Goal: Task Accomplishment & Management: Manage account settings

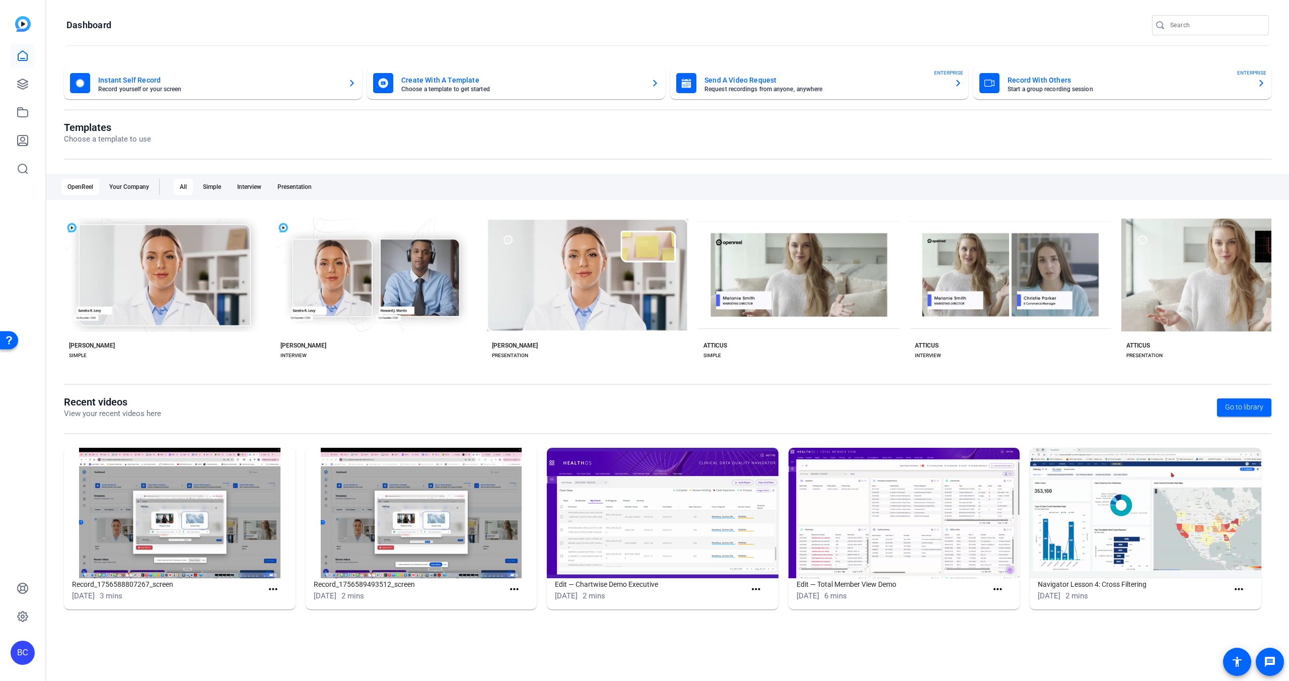
click at [481, 82] on icon "button" at bounding box center [1261, 83] width 4 height 7
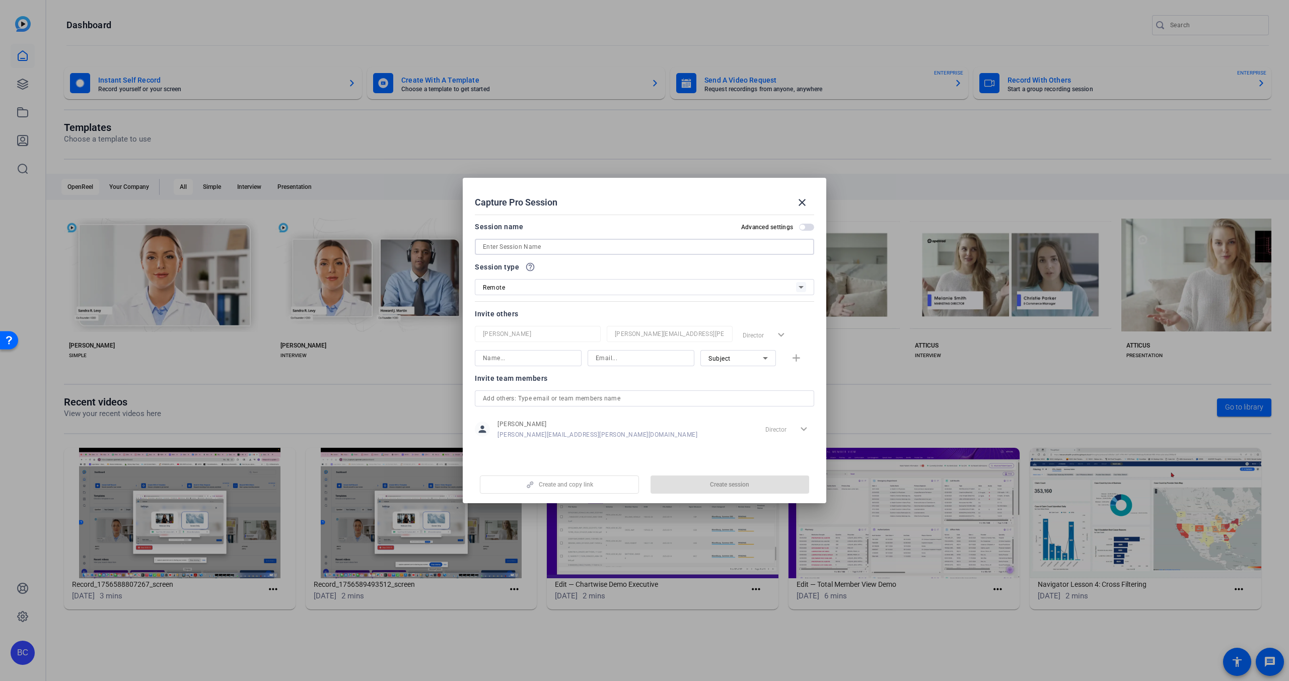
click at [481, 247] on input at bounding box center [644, 247] width 323 height 12
type input "EAB Pickup with Spencer"
click at [481, 356] on input at bounding box center [528, 358] width 91 height 12
type input "Spencer Wells"
click at [481, 354] on input at bounding box center [641, 358] width 91 height 12
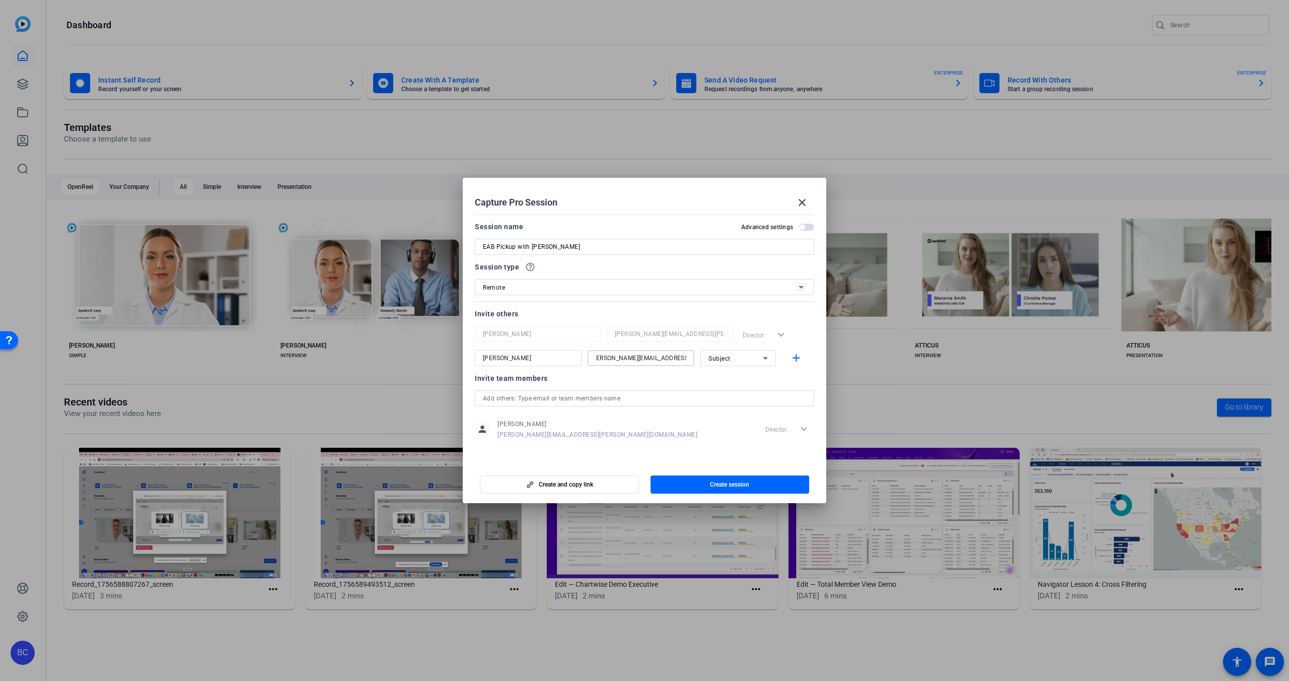
scroll to position [0, 11]
type input "spencer.wells@elevancehealth.com"
click at [481, 359] on icon at bounding box center [765, 358] width 12 height 12
click at [481, 410] on span "Subject" at bounding box center [719, 410] width 22 height 12
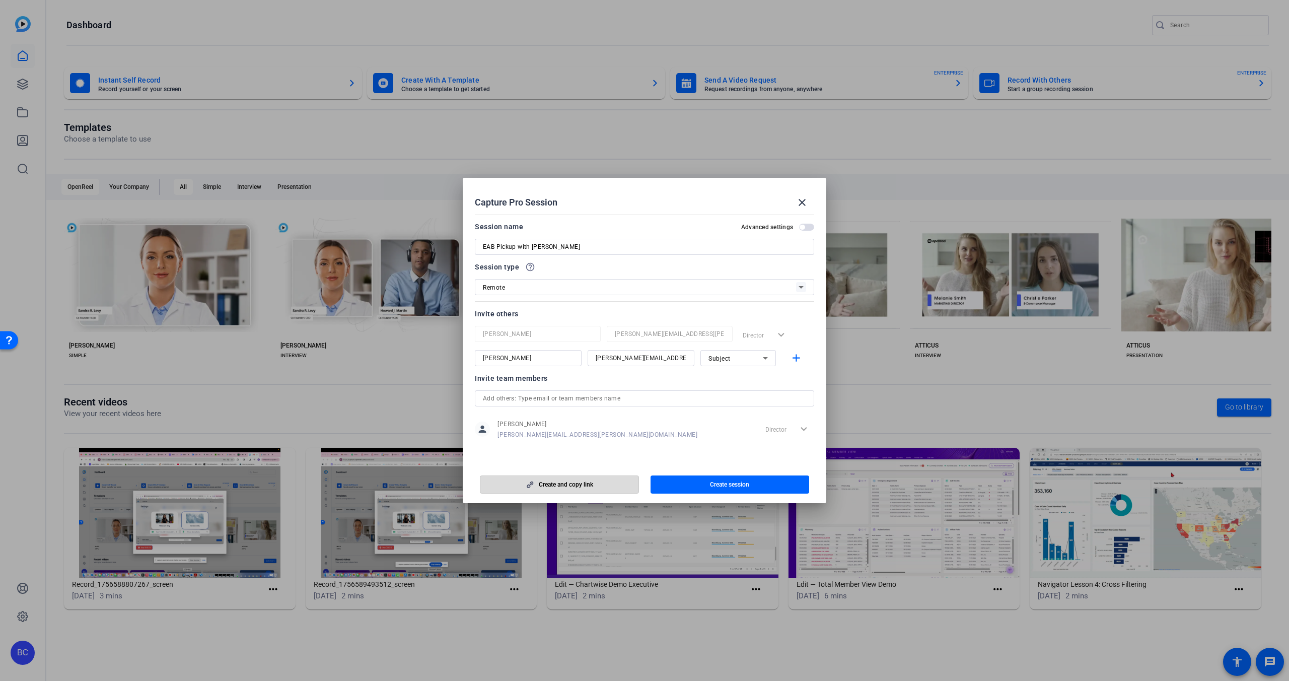
click at [481, 485] on span "Create and copy link" at bounding box center [566, 484] width 54 height 8
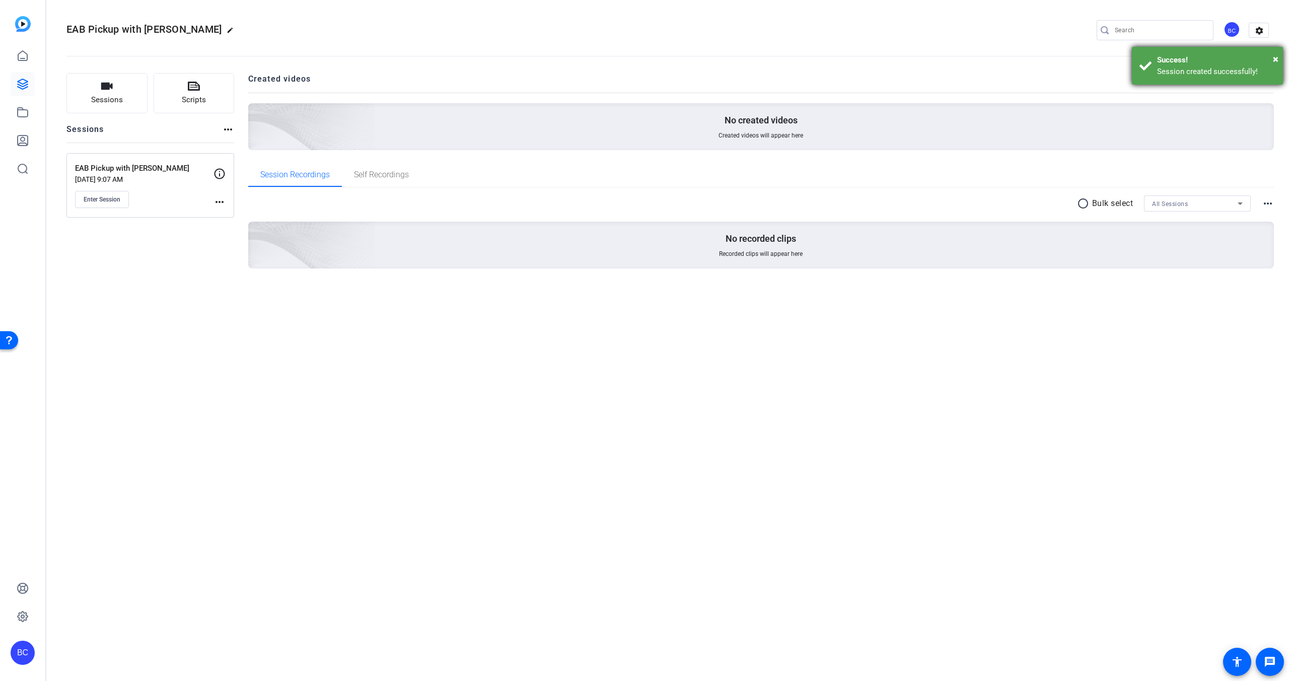
click at [481, 62] on div "Success!" at bounding box center [1216, 60] width 118 height 12
click at [223, 202] on mat-icon "more_horiz" at bounding box center [219, 202] width 12 height 12
click at [229, 217] on span "Edit Session" at bounding box center [245, 216] width 46 height 12
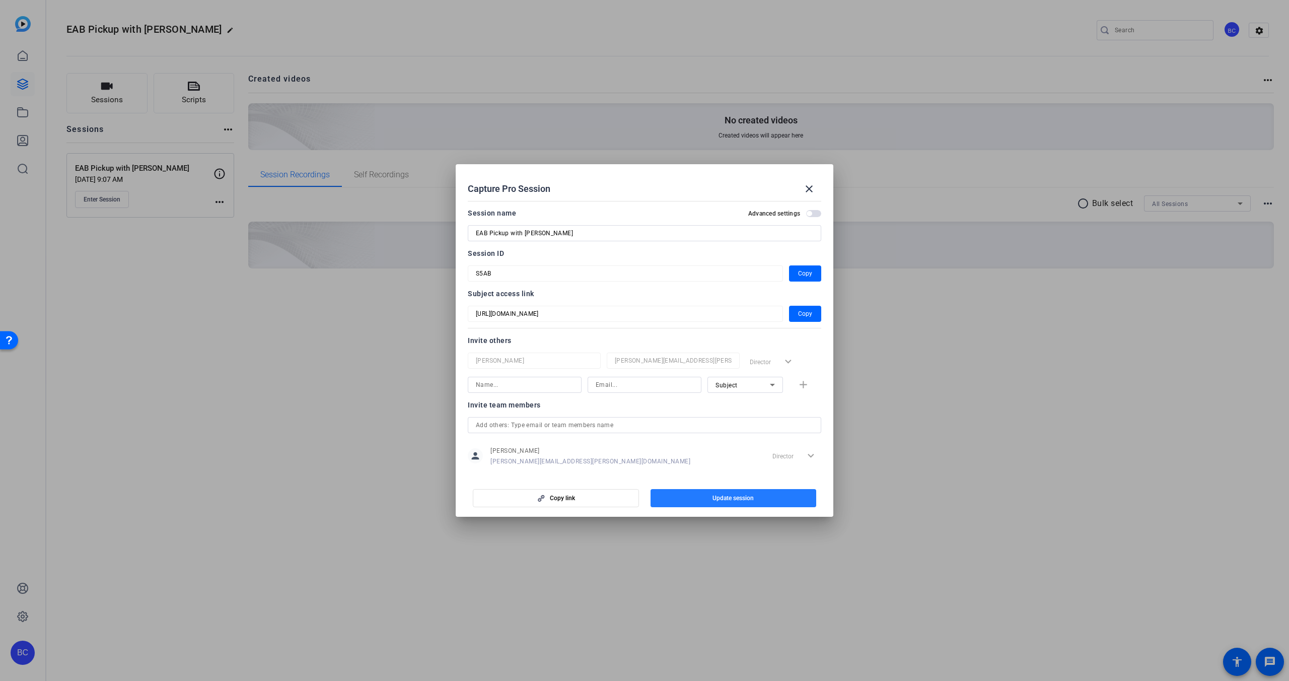
click at [481, 487] on span "Update session" at bounding box center [732, 498] width 41 height 8
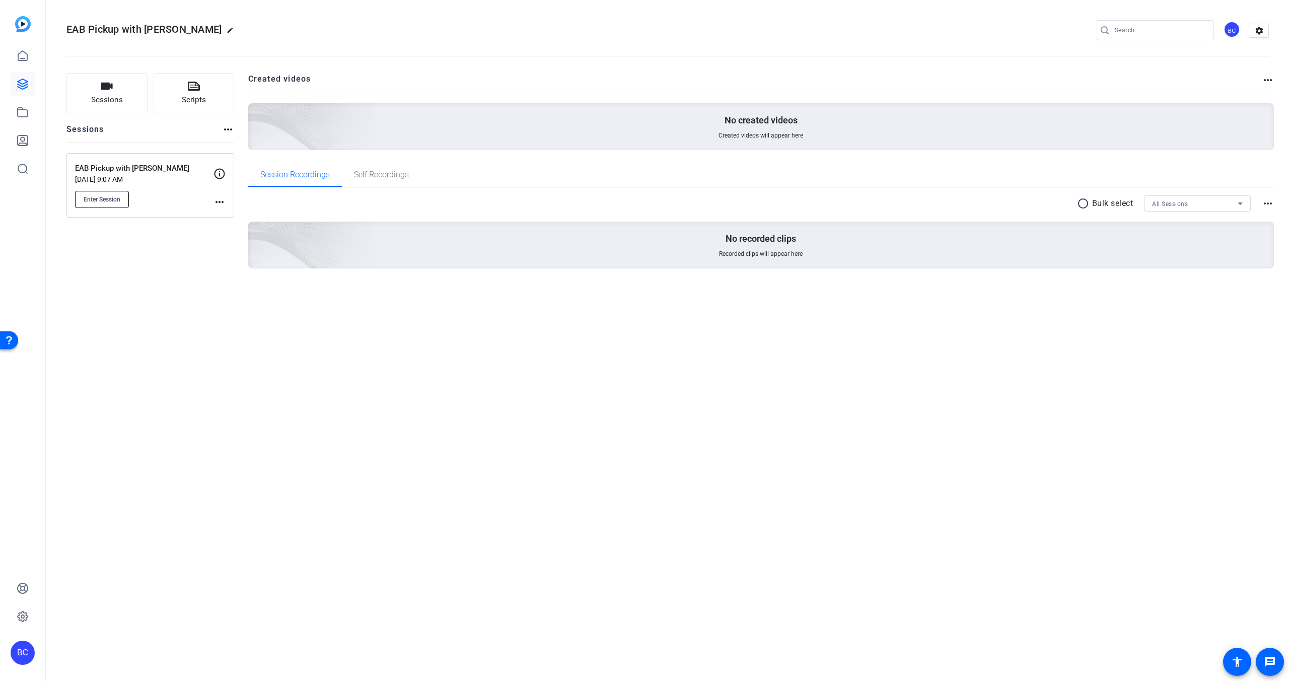
click at [107, 200] on span "Enter Session" at bounding box center [102, 199] width 37 height 8
click at [222, 199] on mat-icon "more_horiz" at bounding box center [219, 202] width 12 height 12
click at [234, 212] on span "Edit Session" at bounding box center [245, 216] width 46 height 12
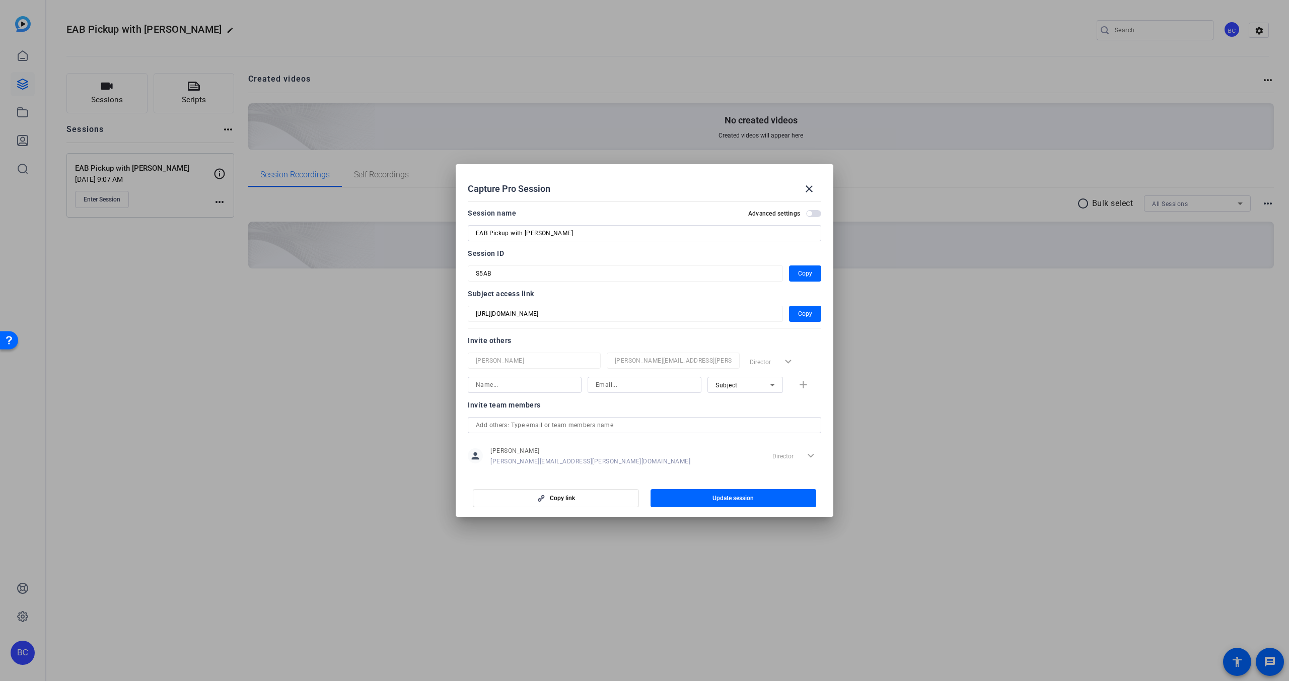
scroll to position [13, 0]
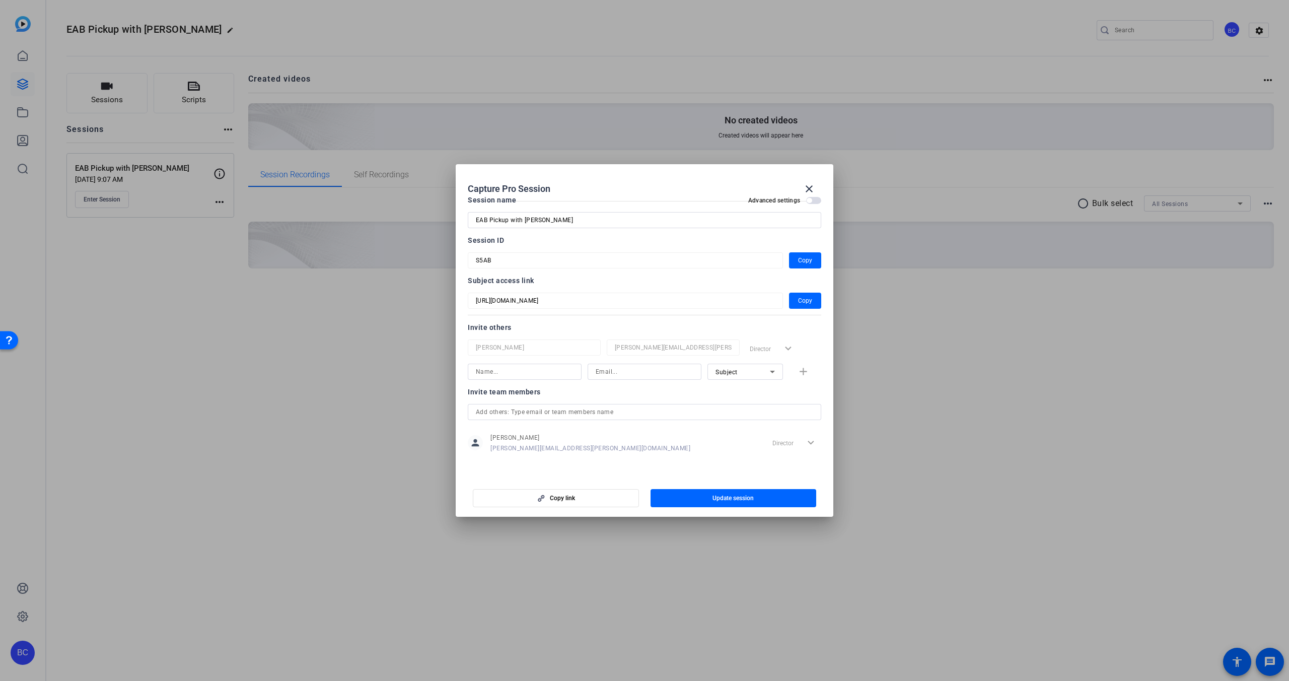
click at [481, 202] on span "button" at bounding box center [813, 200] width 15 height 7
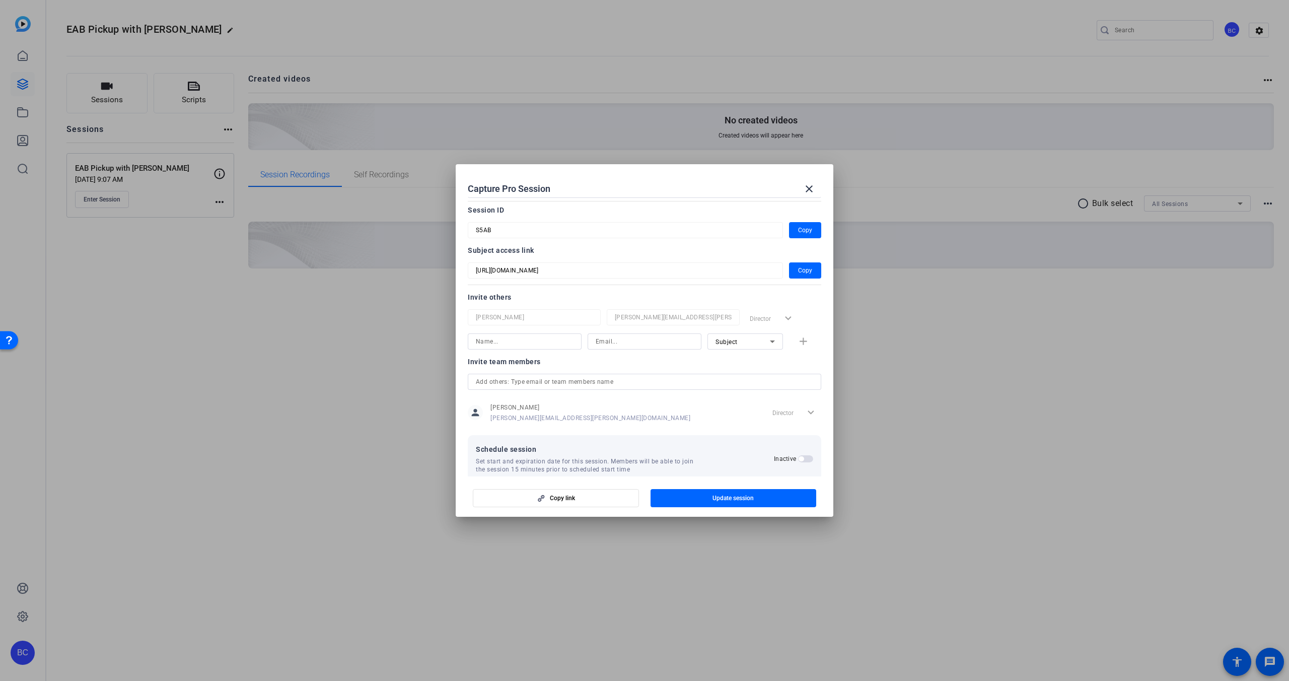
scroll to position [59, 0]
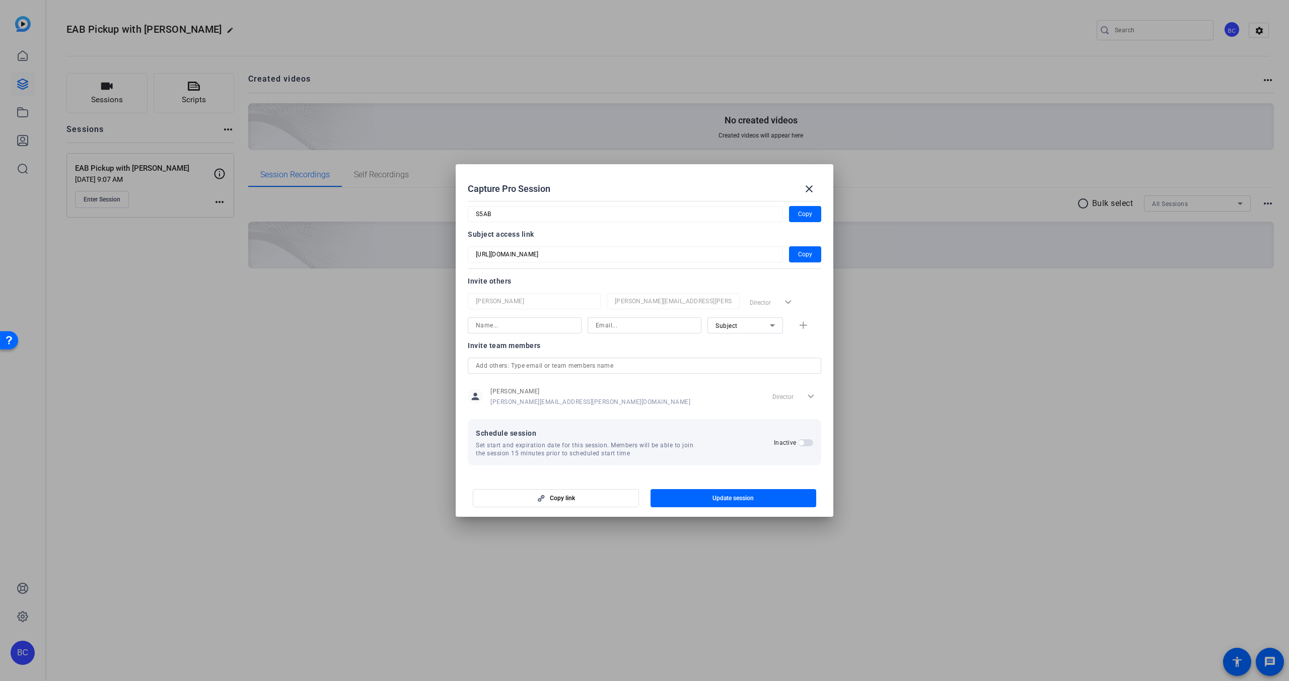
click at [481, 444] on span "button" at bounding box center [805, 442] width 15 height 7
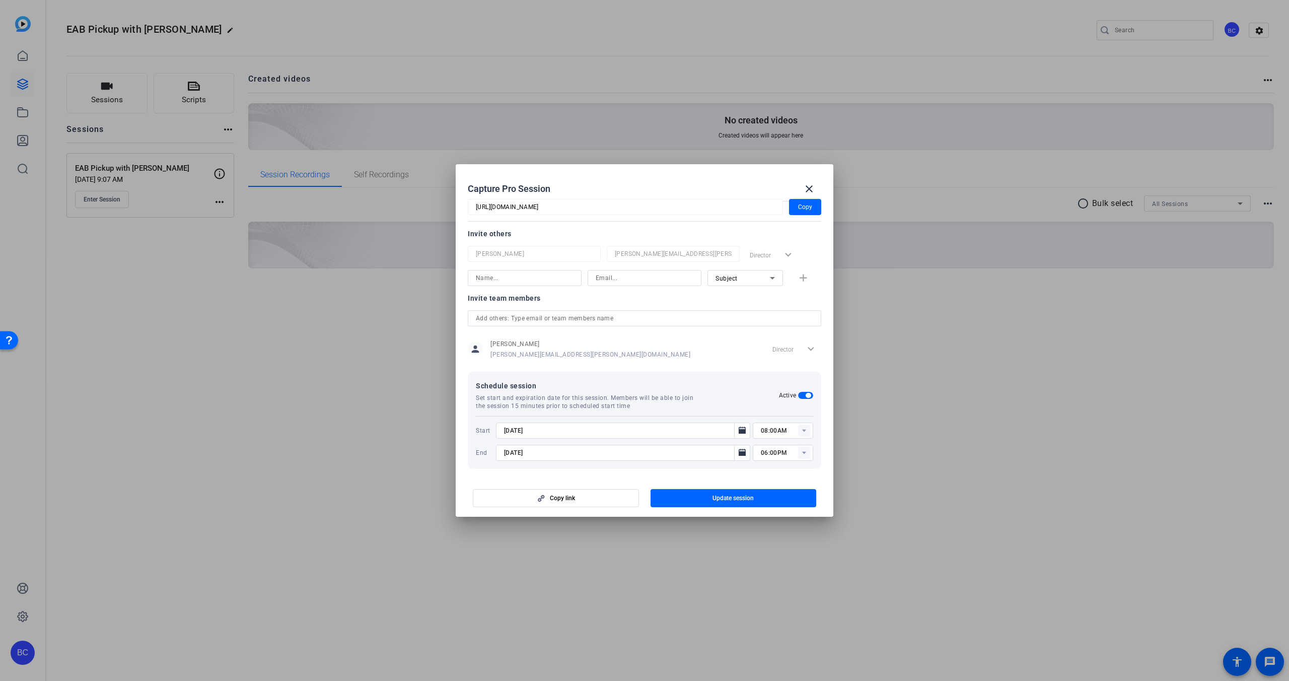
scroll to position [110, 0]
click at [481, 428] on rect at bounding box center [804, 427] width 12 height 12
click at [481, 480] on span "10:00AM" at bounding box center [774, 481] width 26 height 7
type input "10:00AM"
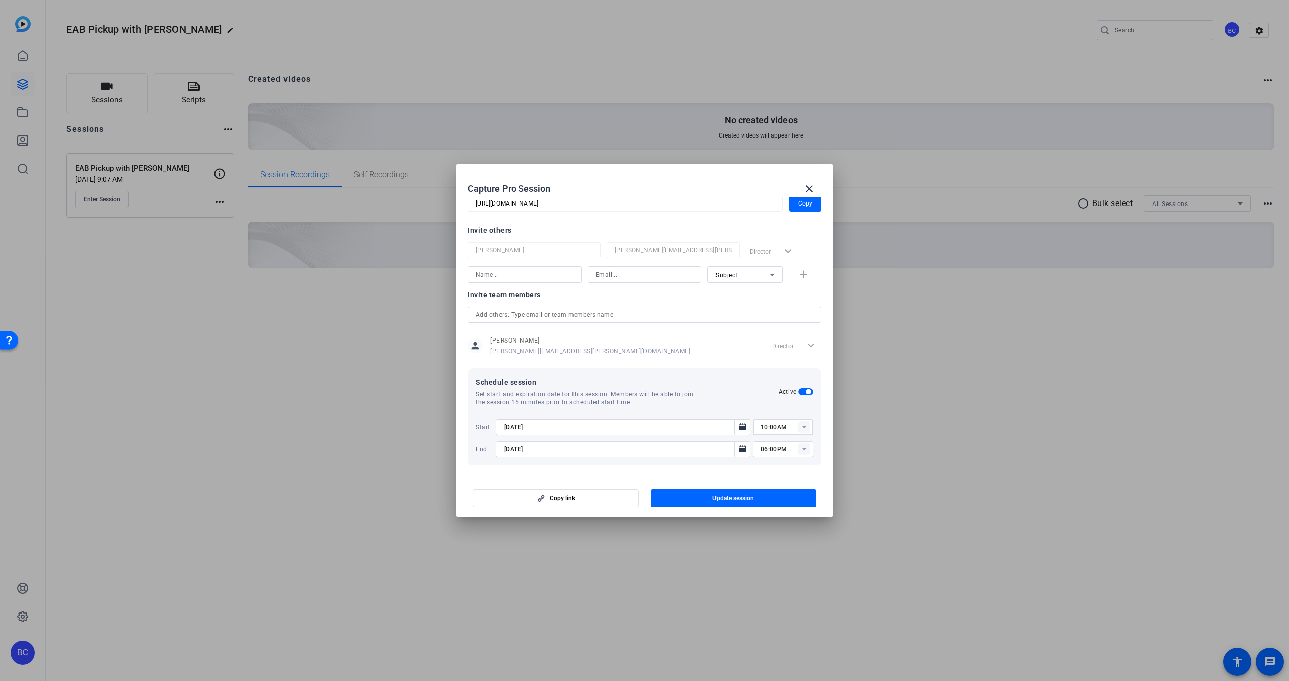
click at [481, 449] on rect at bounding box center [804, 449] width 12 height 12
click at [481, 487] on span "10:30AM" at bounding box center [774, 544] width 26 height 7
type input "10:30AM"
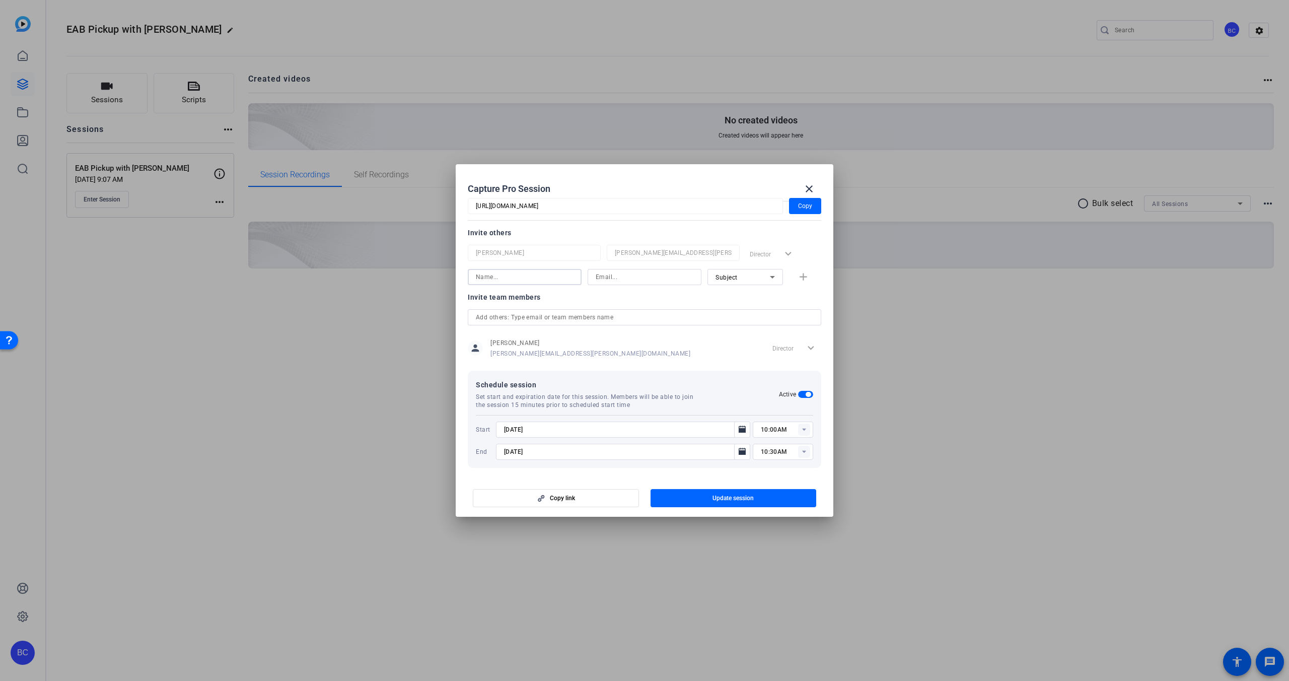
click at [481, 275] on input at bounding box center [525, 277] width 98 height 12
click at [481, 280] on input at bounding box center [525, 277] width 98 height 12
type input "Spencer Wells"
click at [481, 278] on input at bounding box center [645, 277] width 98 height 12
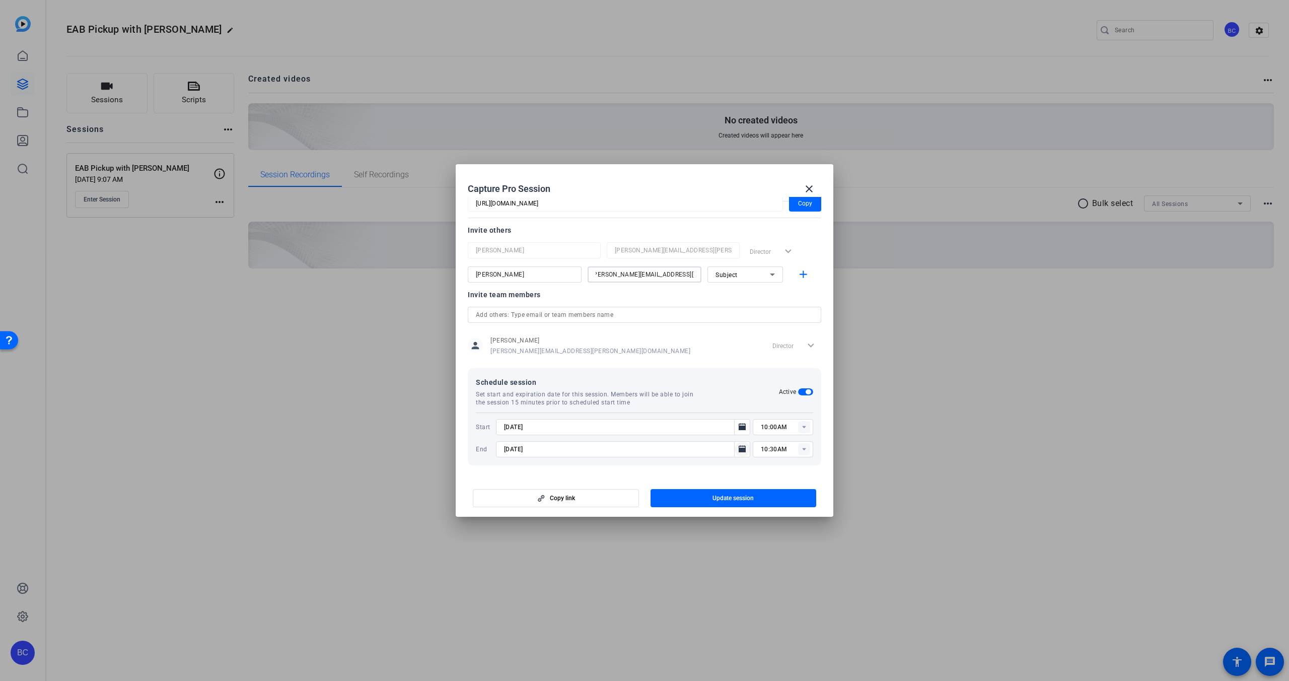
type input "spencer.wells@elevancehealth.com"
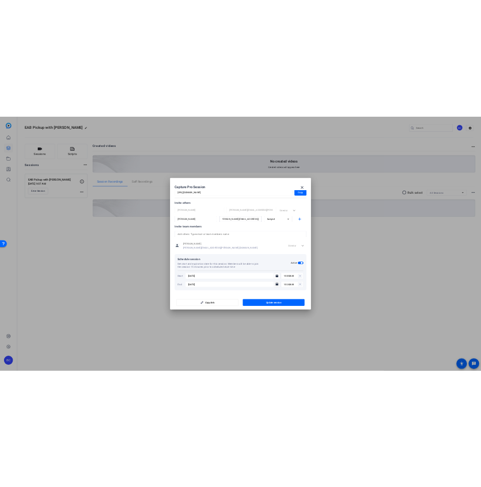
scroll to position [0, 0]
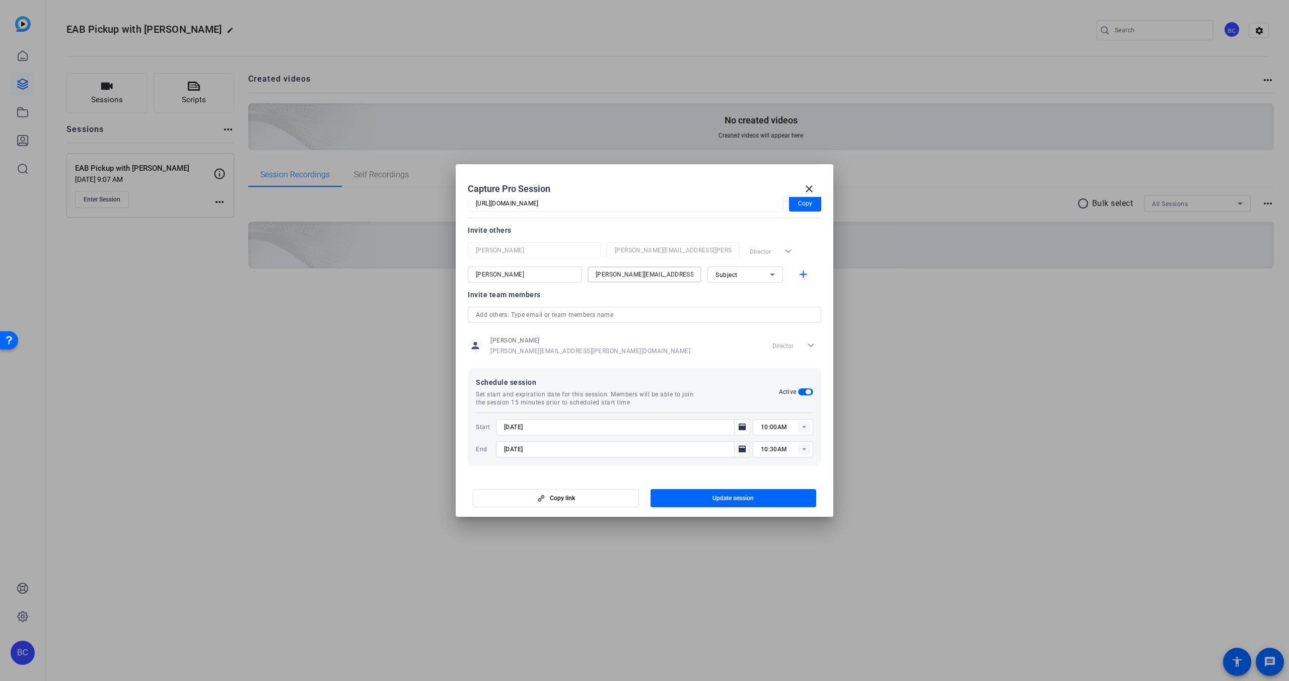
click at [481, 450] on icon "Open calendar" at bounding box center [742, 448] width 7 height 7
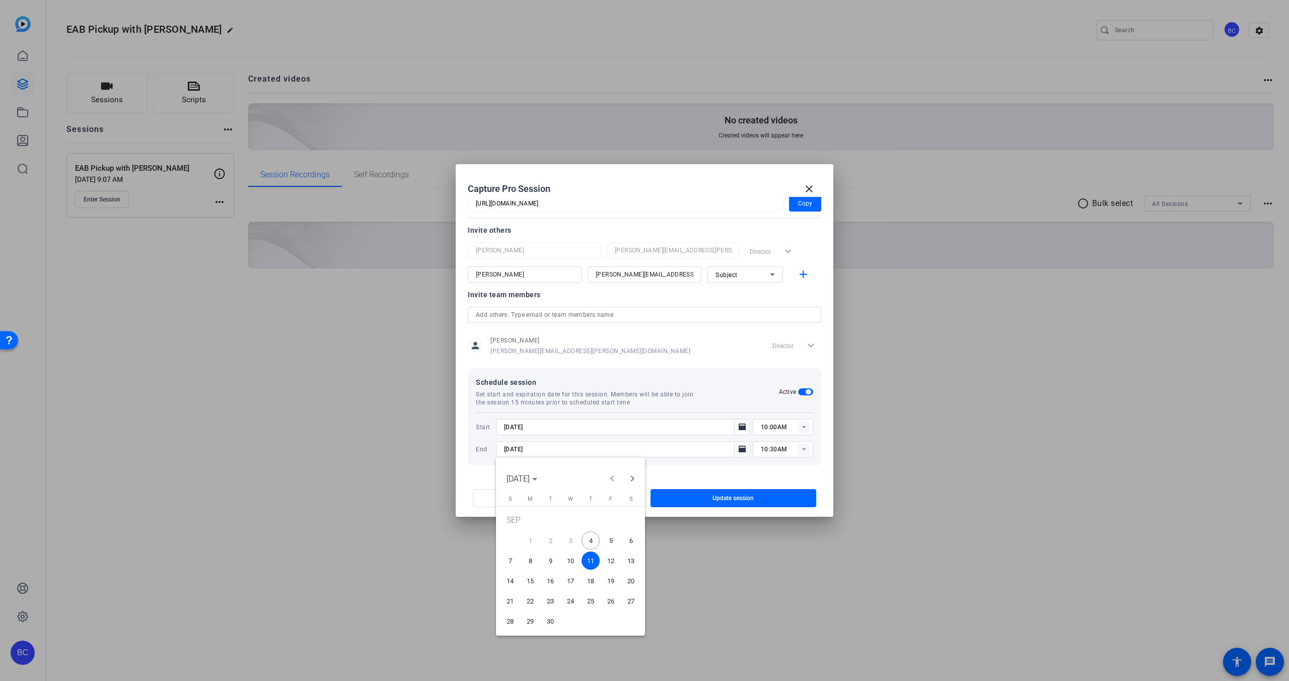
click at [481, 487] on span "4" at bounding box center [591, 540] width 18 height 18
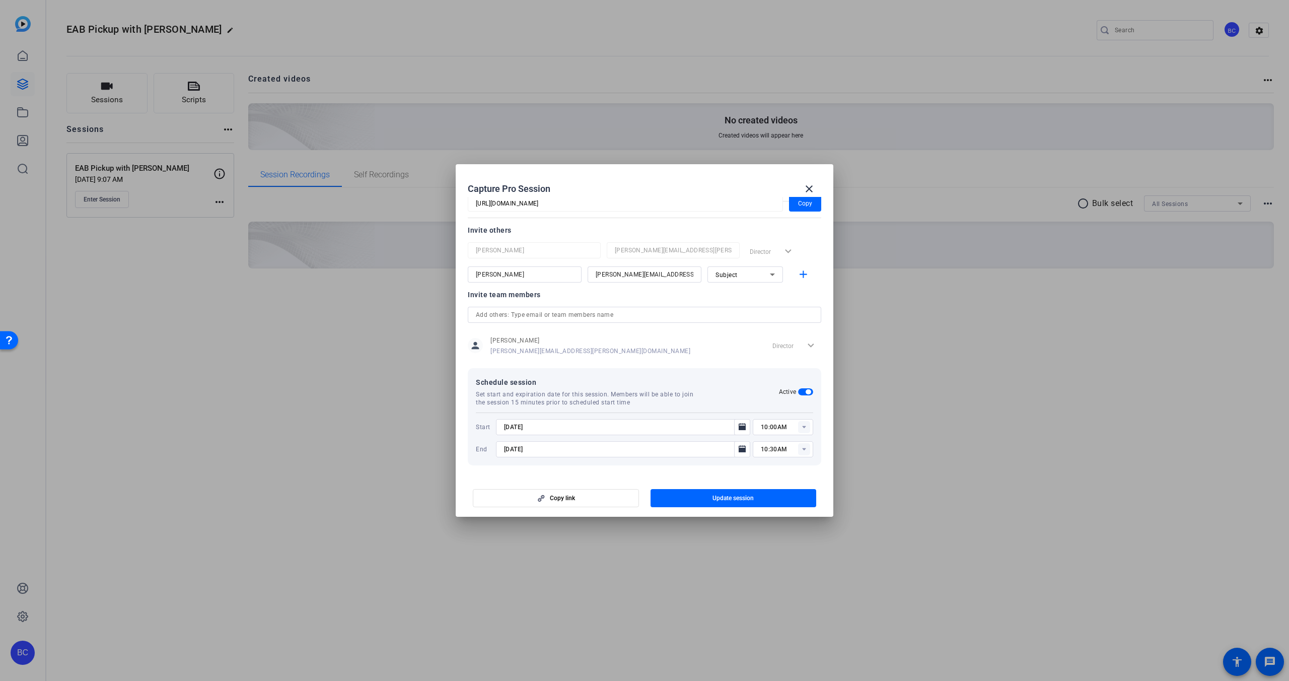
type input "9/4/2025"
click at [481, 487] on span "Update session" at bounding box center [732, 498] width 41 height 8
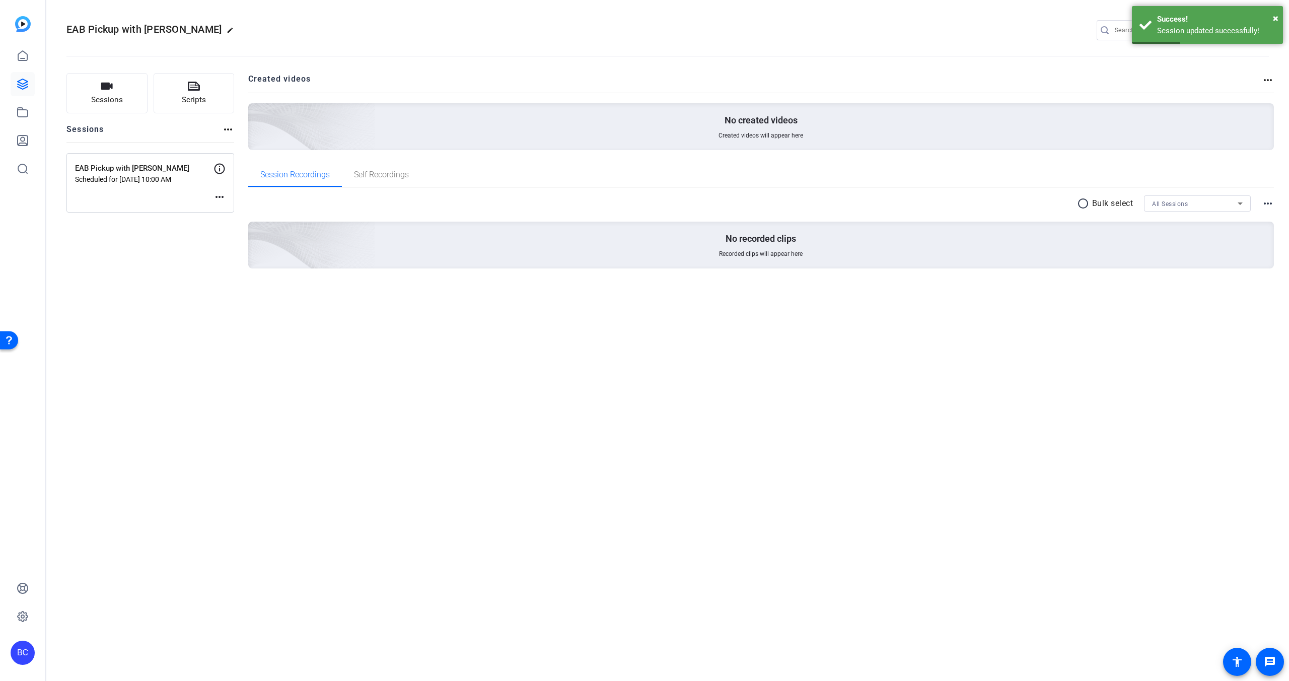
click at [223, 197] on mat-icon "more_horiz" at bounding box center [219, 197] width 12 height 12
click at [165, 181] on div at bounding box center [644, 340] width 1289 height 681
click at [218, 170] on icon at bounding box center [219, 169] width 12 height 12
click at [163, 169] on p "EAB Pickup with Spencer" at bounding box center [144, 169] width 138 height 12
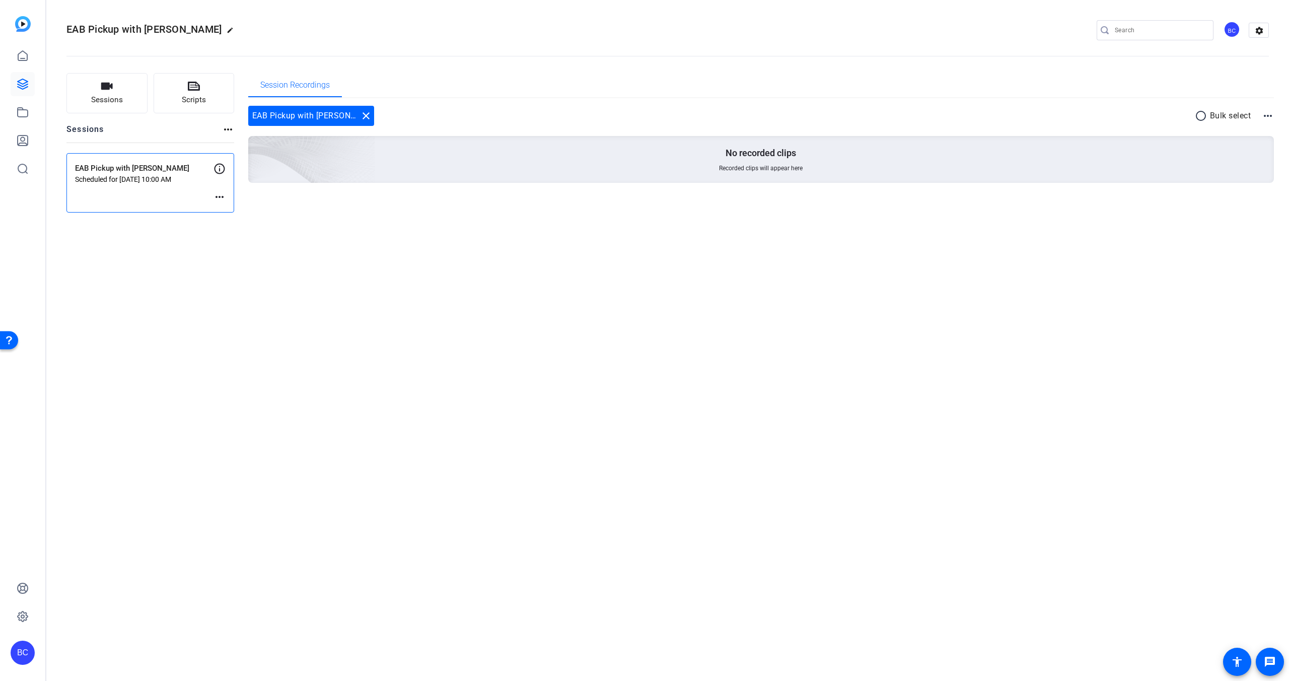
click at [221, 195] on mat-icon "more_horiz" at bounding box center [219, 197] width 12 height 12
click at [242, 210] on span "Edit Session" at bounding box center [245, 212] width 46 height 12
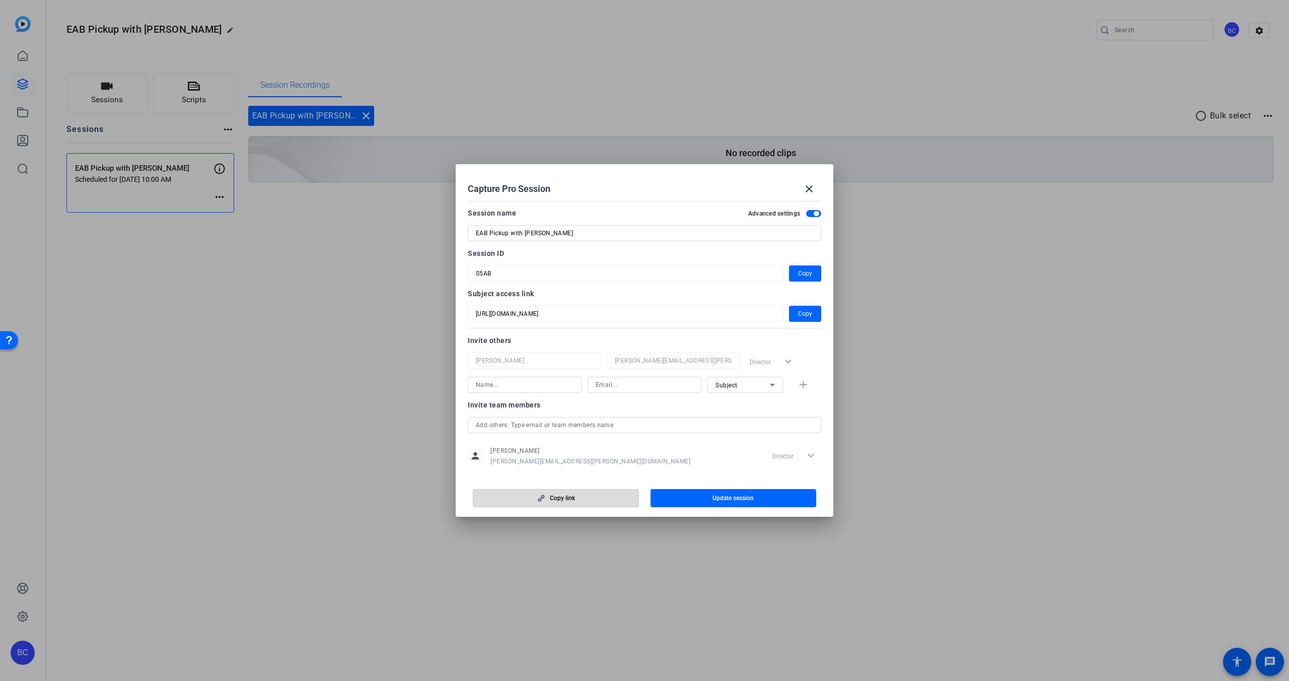
click at [481, 487] on span "Copy link" at bounding box center [562, 498] width 25 height 8
click at [481, 185] on mat-icon "close" at bounding box center [809, 189] width 12 height 12
